Goal: Transaction & Acquisition: Purchase product/service

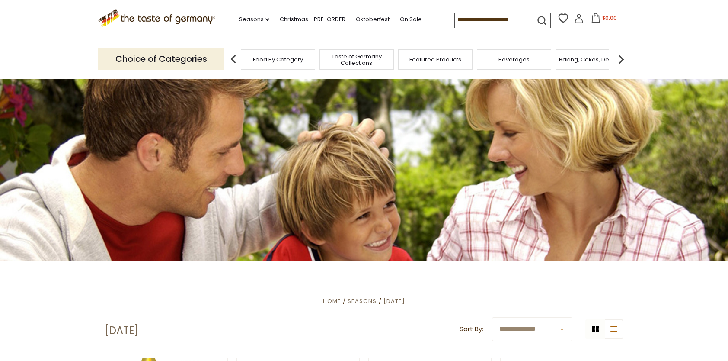
click at [622, 61] on img at bounding box center [621, 59] width 17 height 17
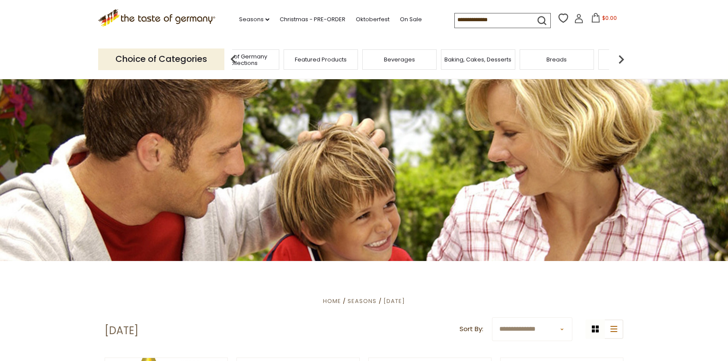
click at [622, 61] on img at bounding box center [621, 59] width 17 height 17
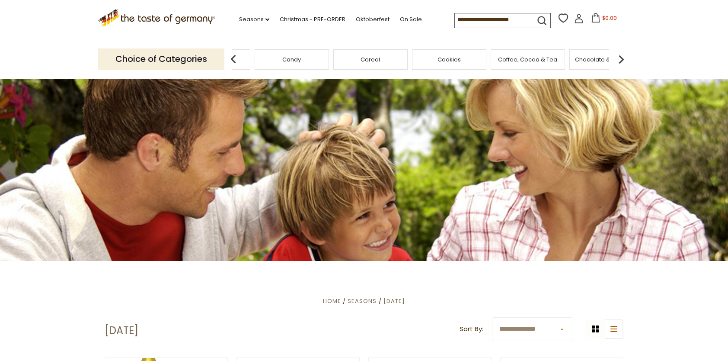
click at [622, 61] on img at bounding box center [621, 59] width 17 height 17
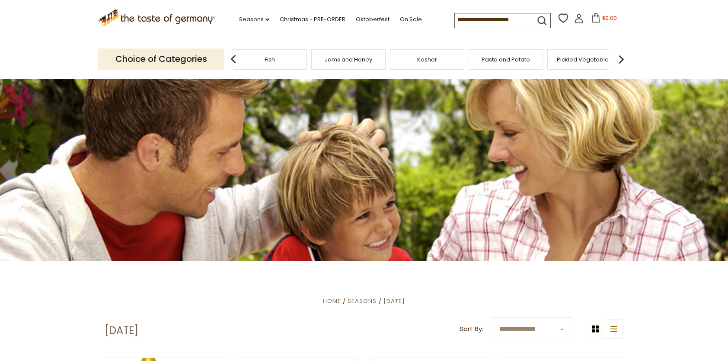
click at [622, 61] on img at bounding box center [621, 59] width 17 height 17
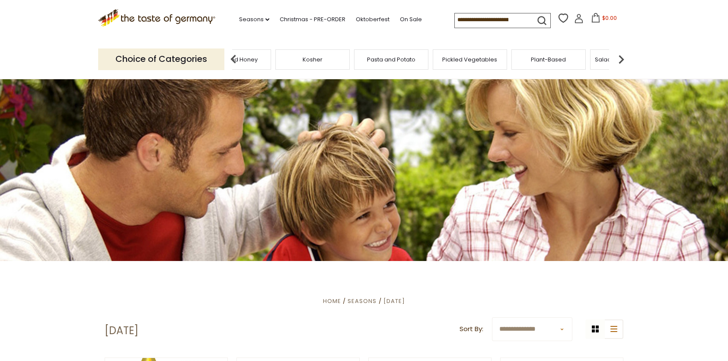
click at [622, 61] on img at bounding box center [621, 59] width 17 height 17
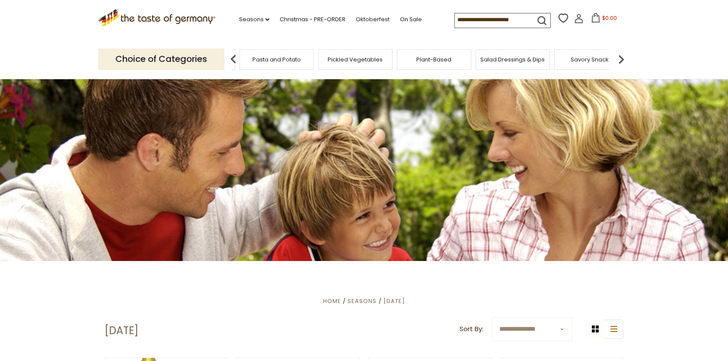
click at [622, 61] on img at bounding box center [621, 59] width 17 height 17
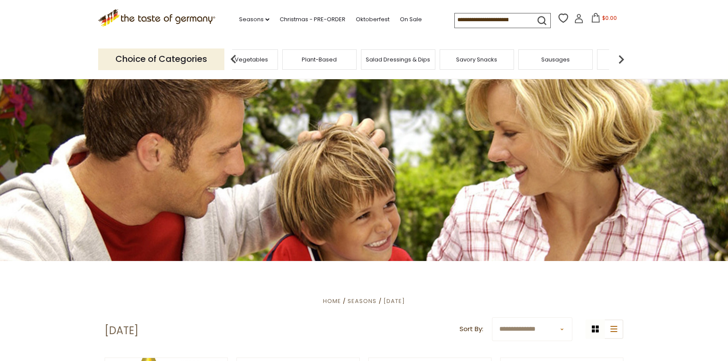
click at [622, 61] on img at bounding box center [621, 59] width 17 height 17
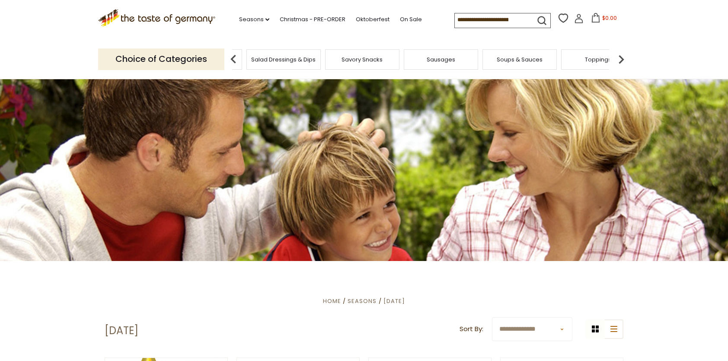
click at [622, 61] on img at bounding box center [621, 59] width 17 height 17
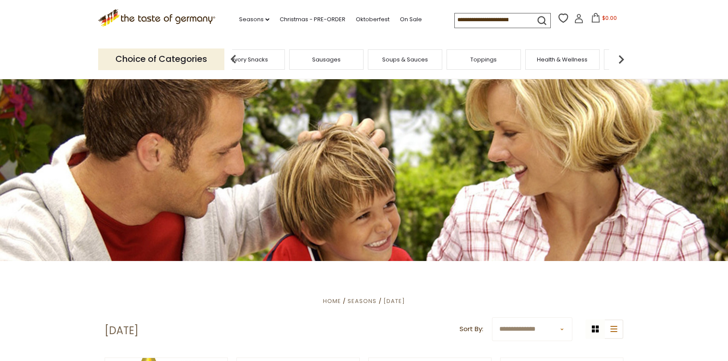
click at [622, 61] on img at bounding box center [621, 59] width 17 height 17
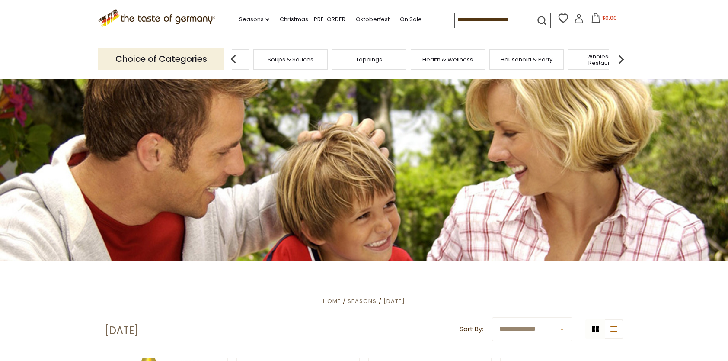
click at [622, 61] on img at bounding box center [621, 59] width 17 height 17
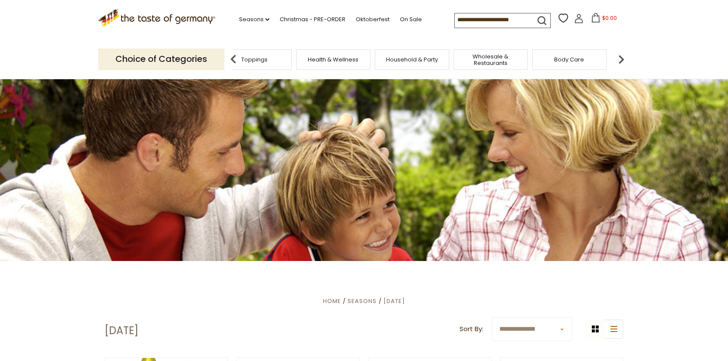
click at [622, 61] on img at bounding box center [621, 59] width 17 height 17
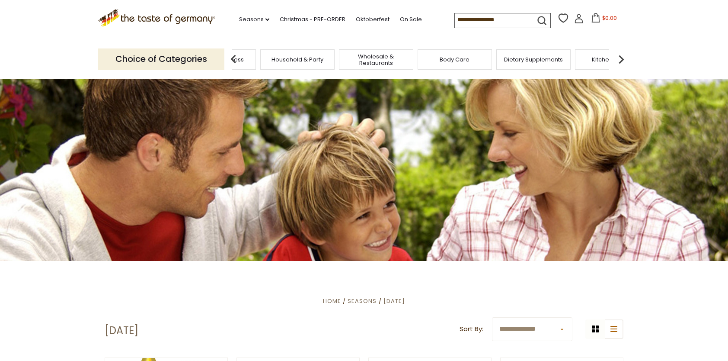
click at [622, 61] on img at bounding box center [621, 59] width 17 height 17
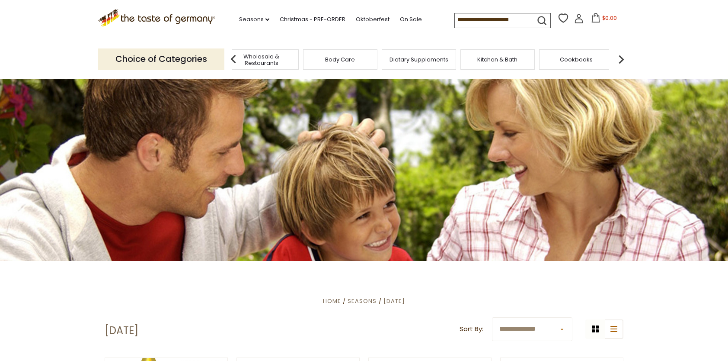
click at [622, 61] on img at bounding box center [621, 59] width 17 height 17
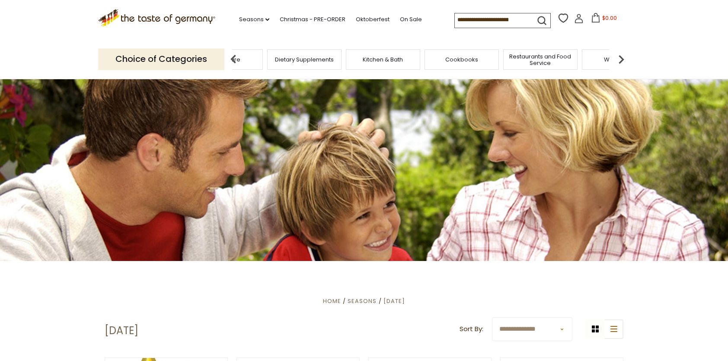
click at [622, 61] on img at bounding box center [621, 59] width 17 height 17
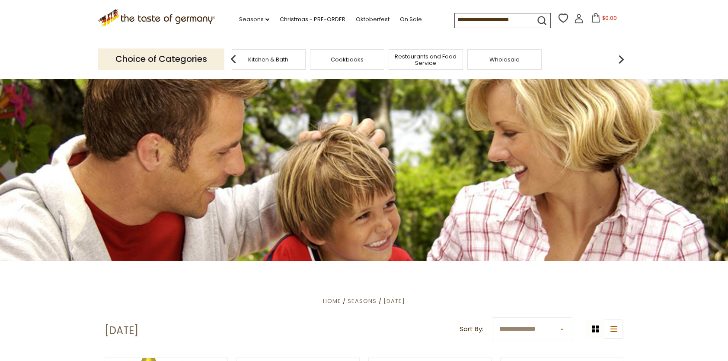
click at [232, 59] on img at bounding box center [233, 59] width 17 height 17
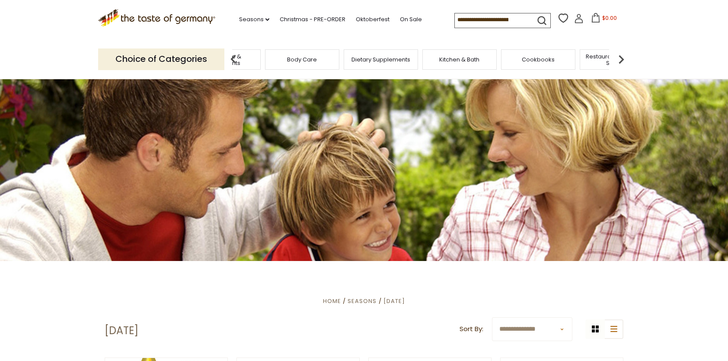
click at [232, 59] on img at bounding box center [233, 59] width 17 height 17
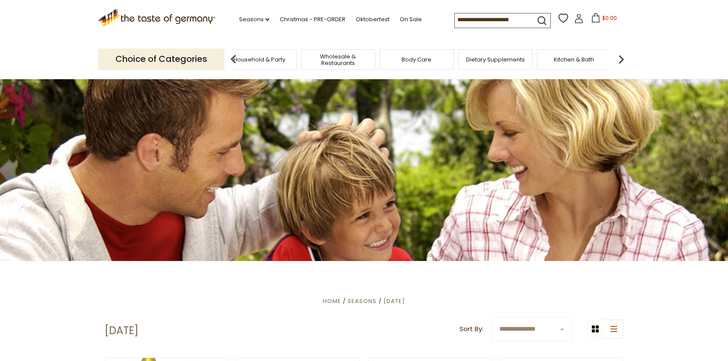
click at [232, 59] on img at bounding box center [233, 59] width 17 height 17
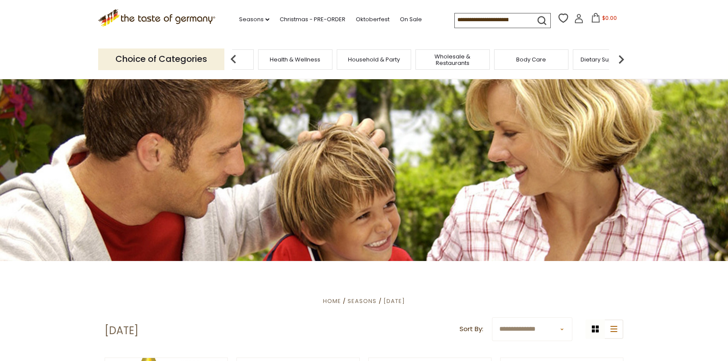
click at [232, 59] on img at bounding box center [233, 59] width 17 height 17
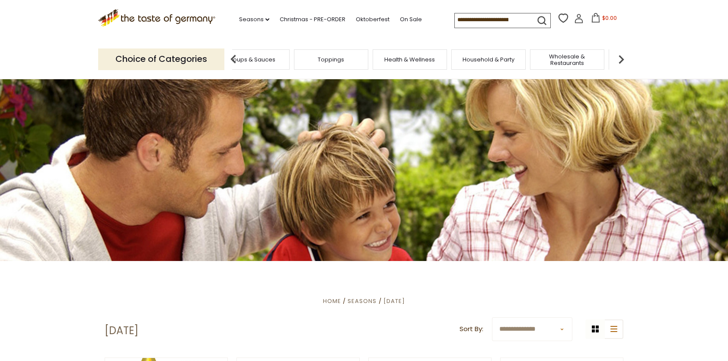
click at [232, 59] on img at bounding box center [233, 59] width 17 height 17
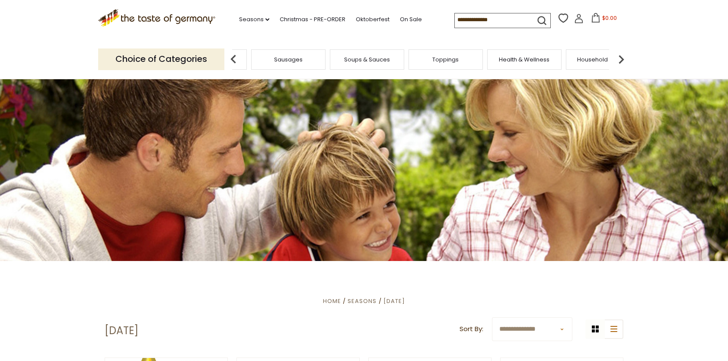
click at [232, 59] on img at bounding box center [233, 59] width 17 height 17
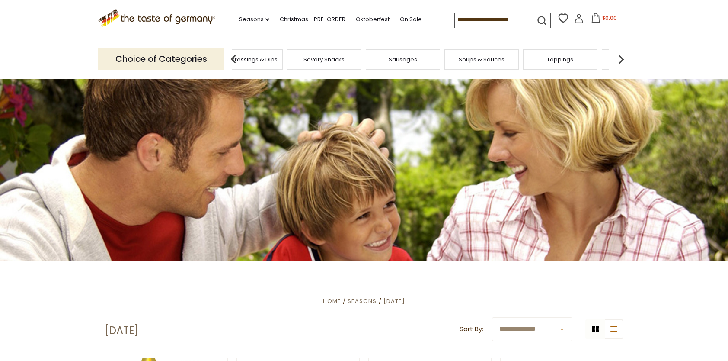
click at [407, 61] on span "Sausages" at bounding box center [403, 59] width 29 height 6
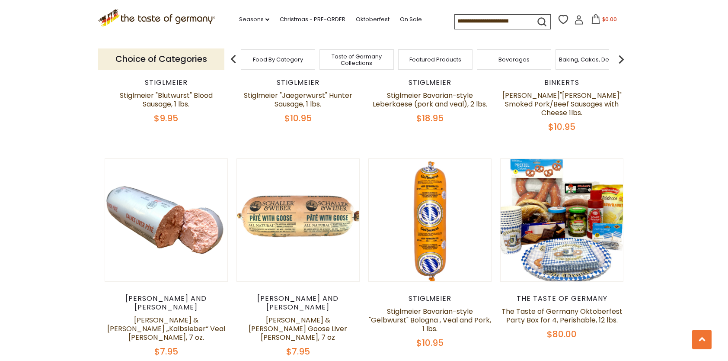
scroll to position [2076, 0]
